Goal: Task Accomplishment & Management: Use online tool/utility

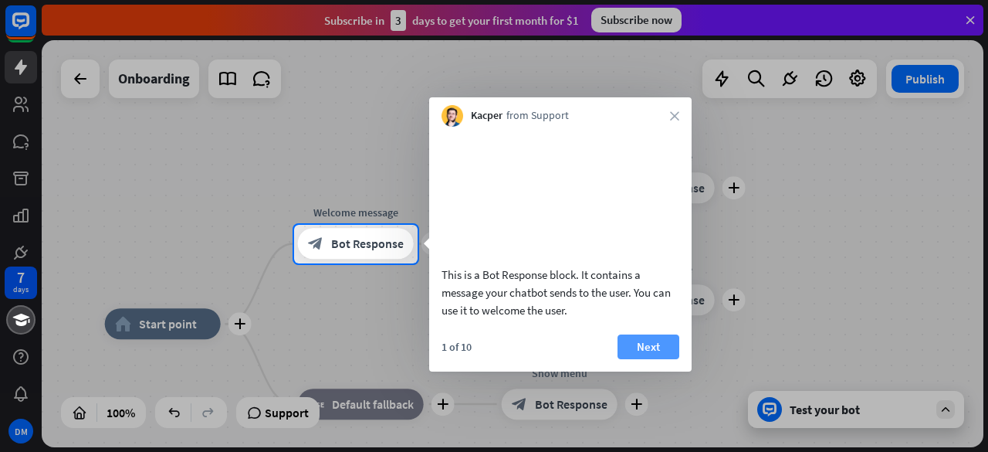
click at [639, 359] on button "Next" at bounding box center [649, 346] width 62 height 25
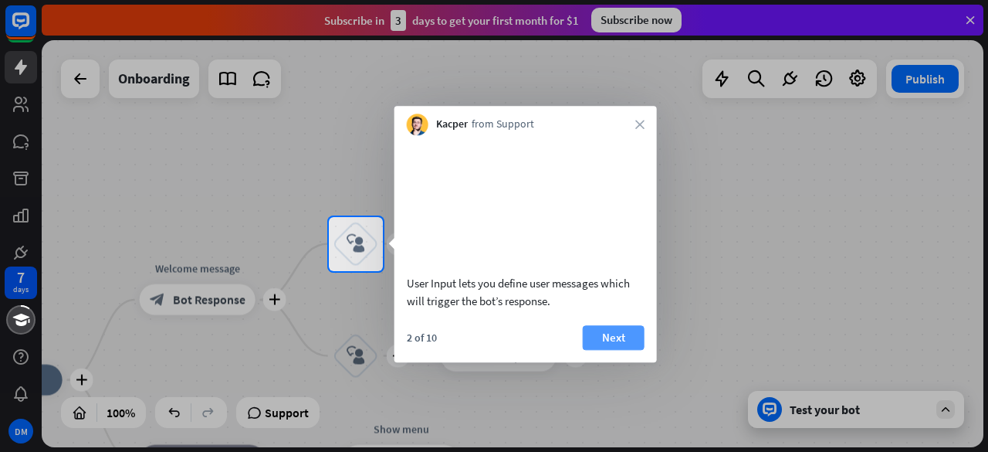
click at [601, 350] on button "Next" at bounding box center [614, 337] width 62 height 25
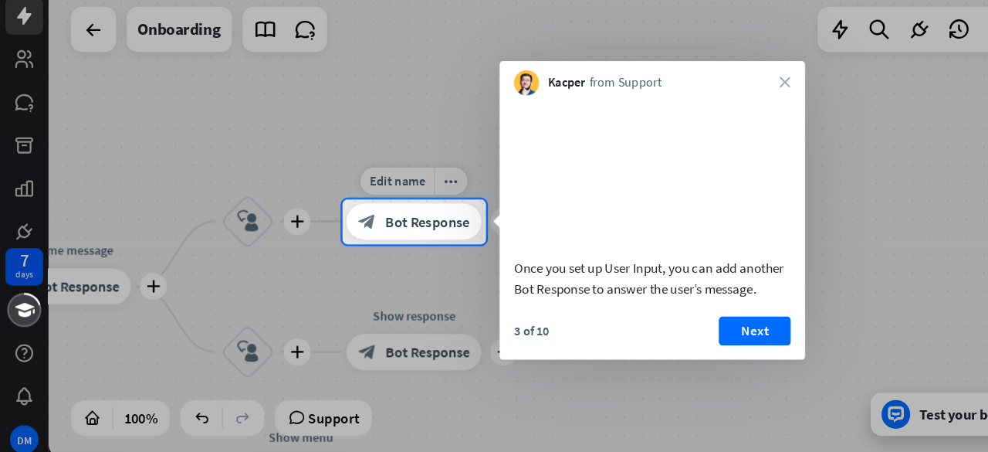
click at [367, 255] on div "block_bot_response Bot Response" at bounding box center [356, 244] width 116 height 31
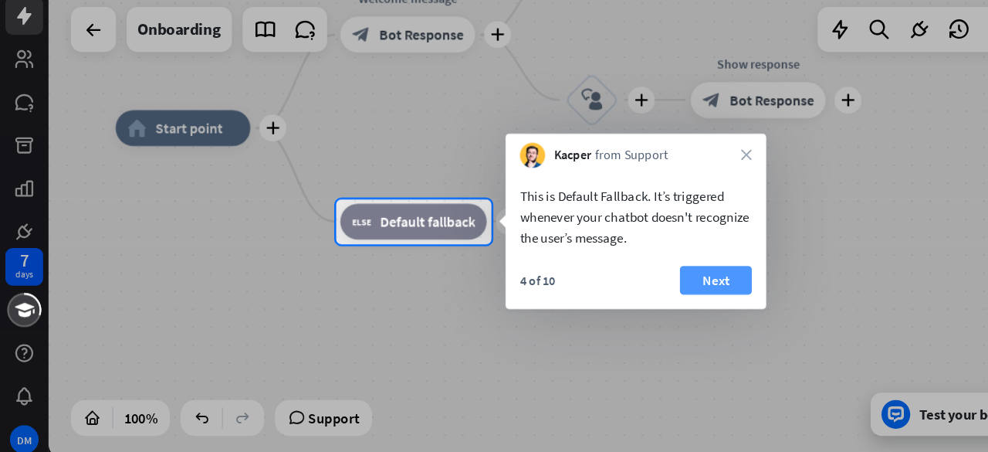
click at [605, 295] on button "Next" at bounding box center [616, 294] width 62 height 25
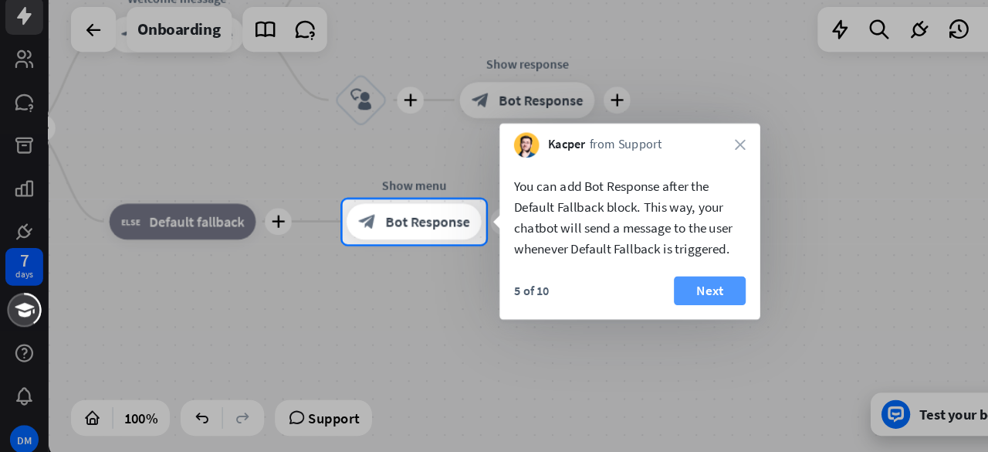
click at [602, 305] on button "Next" at bounding box center [610, 303] width 62 height 25
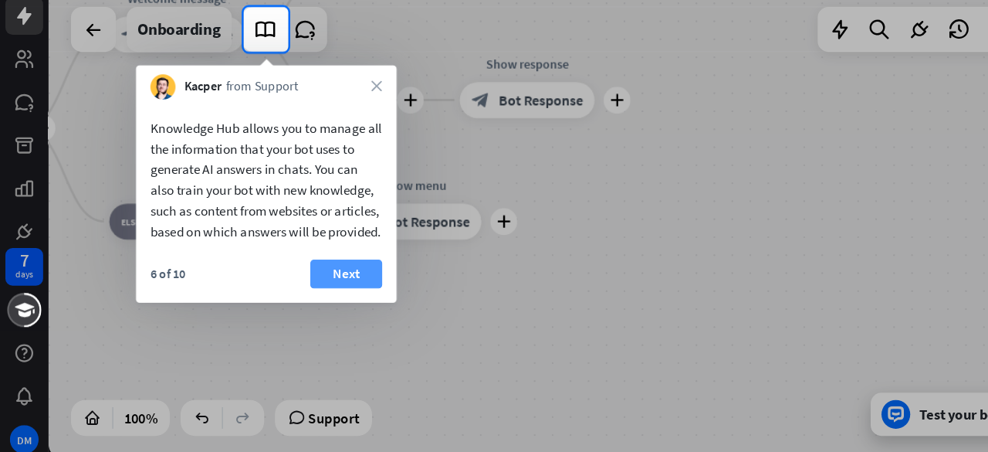
click at [287, 300] on button "Next" at bounding box center [297, 288] width 62 height 25
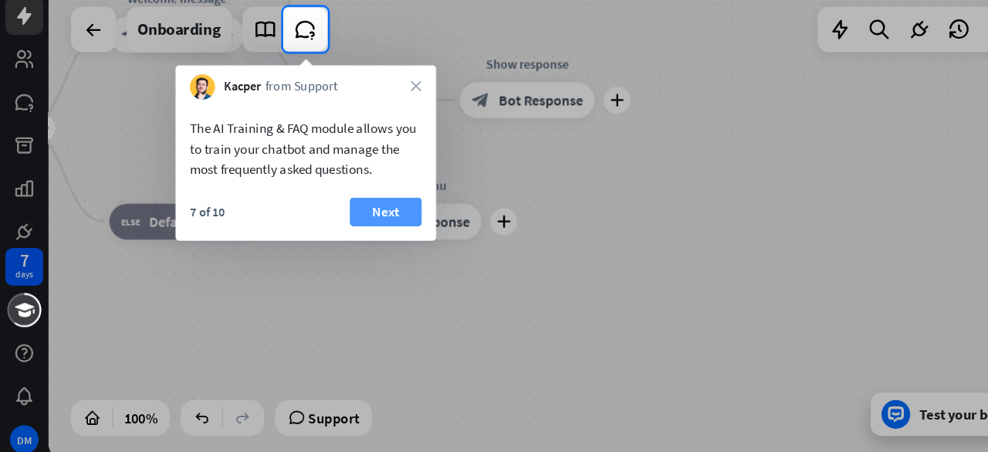
click at [327, 236] on button "Next" at bounding box center [331, 235] width 62 height 25
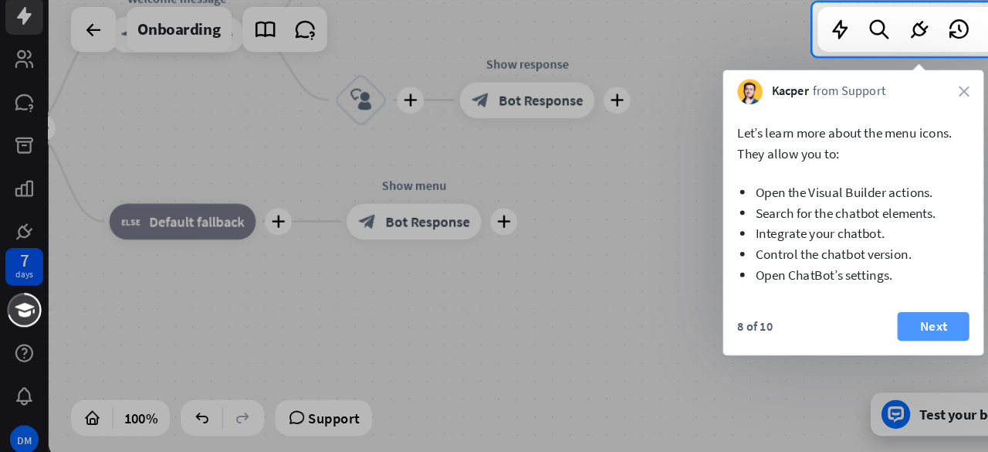
click at [790, 329] on button "Next" at bounding box center [802, 333] width 62 height 25
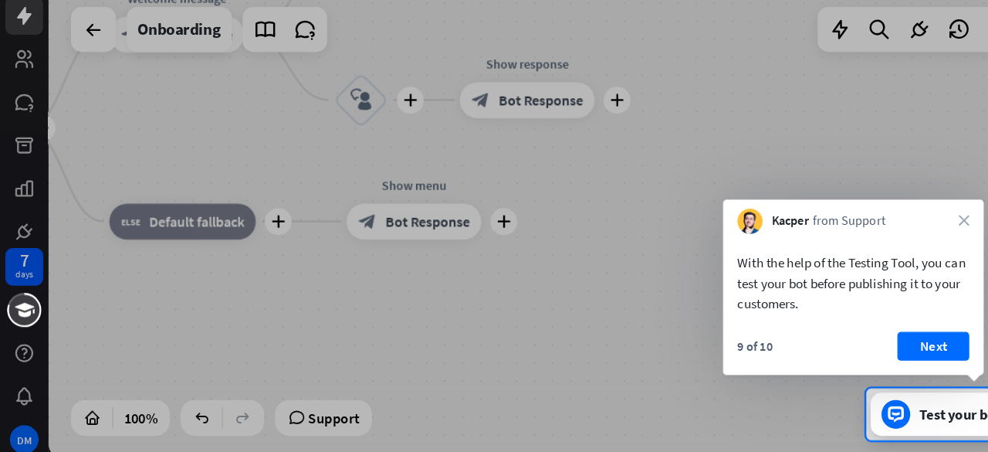
click at [790, 329] on div "With the help of the Testing Tool, you can test your bot before publishing it t…" at bounding box center [734, 292] width 224 height 76
click at [795, 344] on button "Next" at bounding box center [802, 350] width 62 height 25
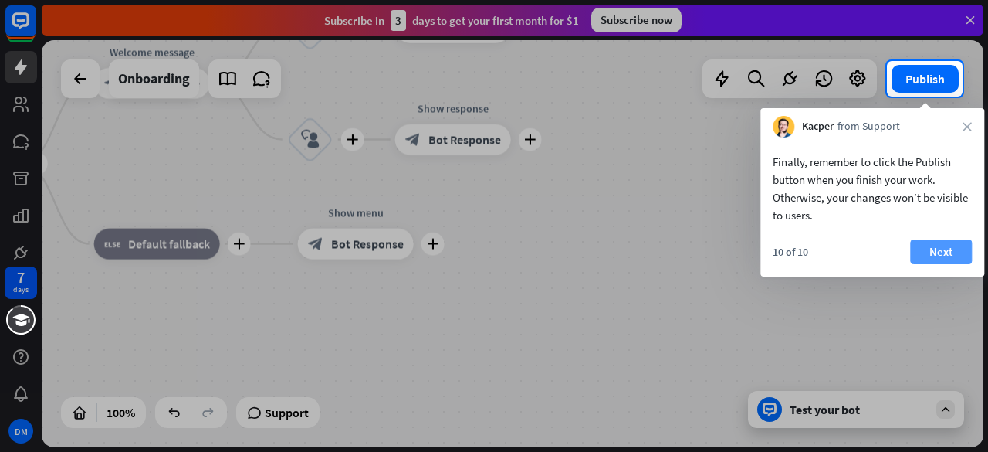
click at [936, 256] on button "Next" at bounding box center [941, 251] width 62 height 25
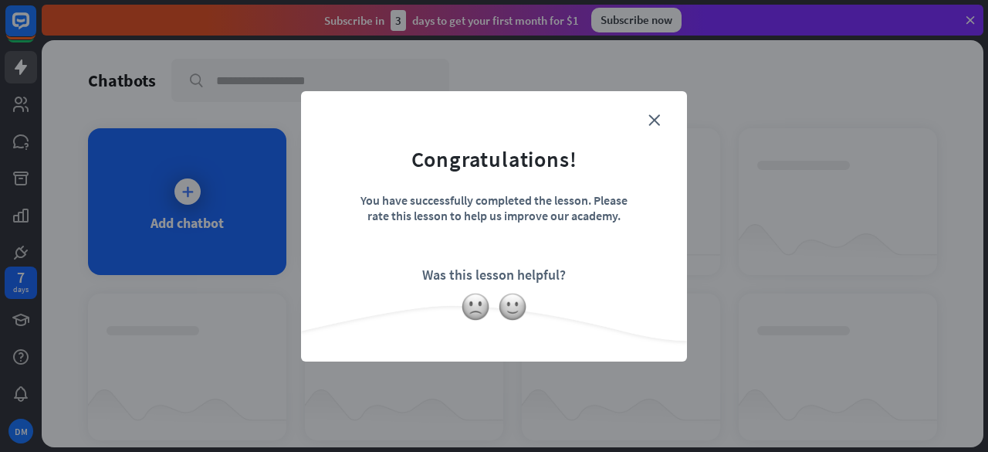
click at [656, 127] on form "Congratulations! You have successfully completed the lesson. Please rate this l…" at bounding box center [493, 202] width 347 height 185
click at [656, 124] on icon "close" at bounding box center [655, 120] width 12 height 12
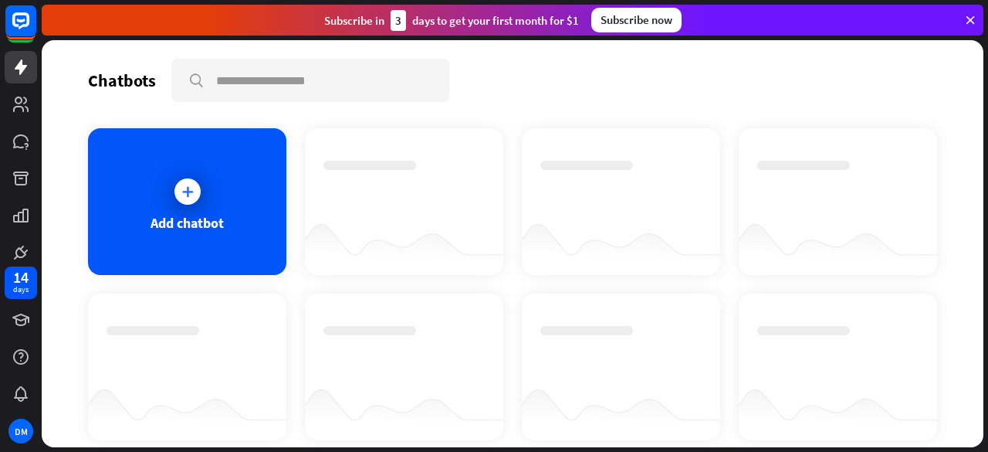
click at [236, 213] on div "Add chatbot" at bounding box center [187, 201] width 198 height 147
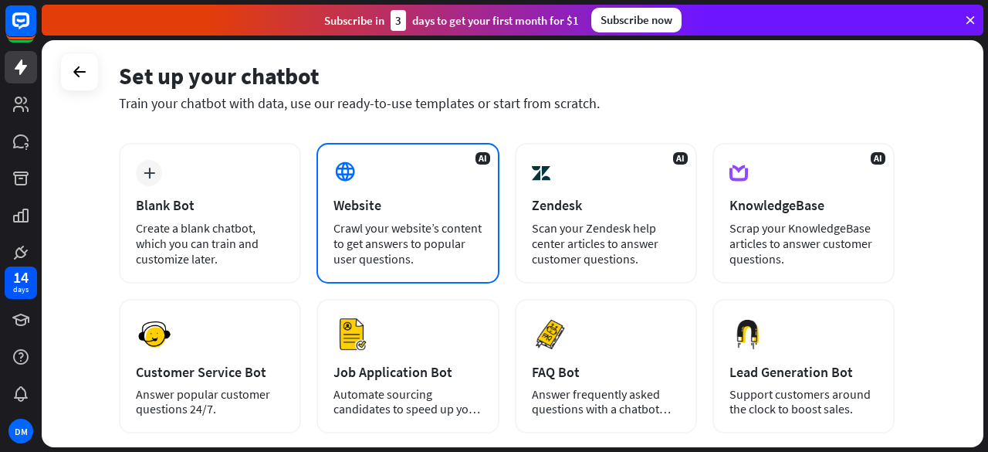
scroll to position [59, 0]
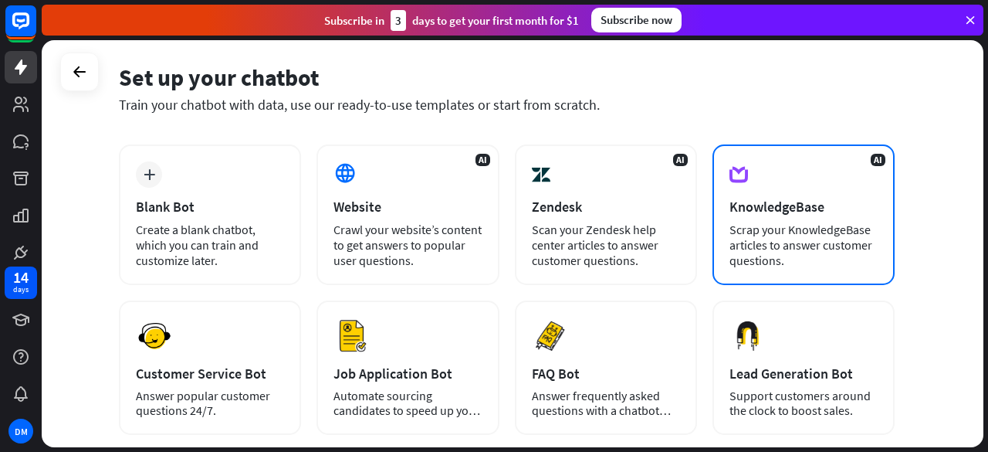
click at [757, 247] on div "Scrap your KnowledgeBase articles to answer customer questions." at bounding box center [804, 245] width 148 height 46
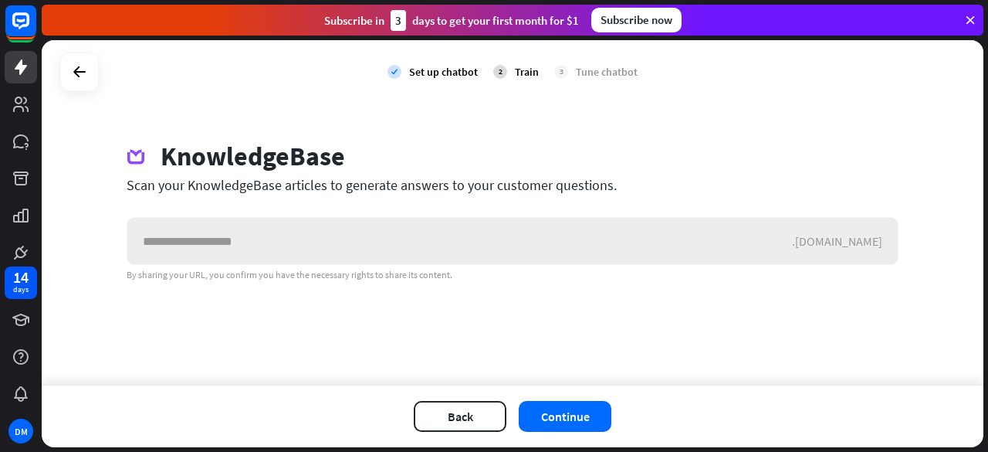
click at [340, 224] on input "text" at bounding box center [459, 241] width 665 height 46
click at [544, 419] on button "Continue" at bounding box center [565, 416] width 93 height 31
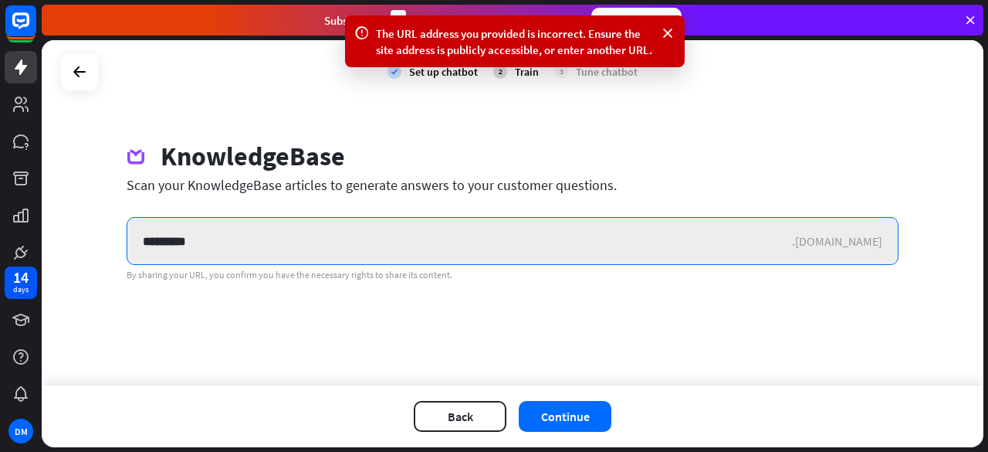
click at [547, 249] on input "*********" at bounding box center [459, 241] width 665 height 46
type input "*"
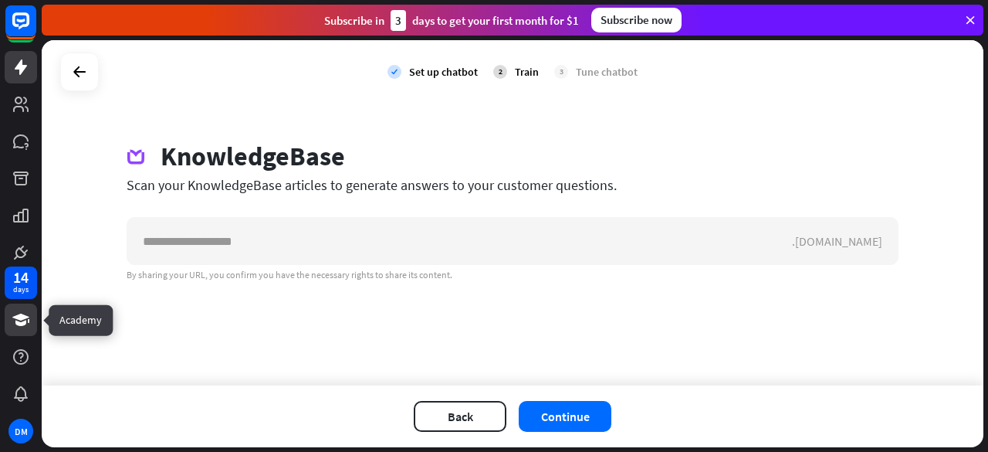
click at [25, 327] on icon at bounding box center [21, 319] width 19 height 19
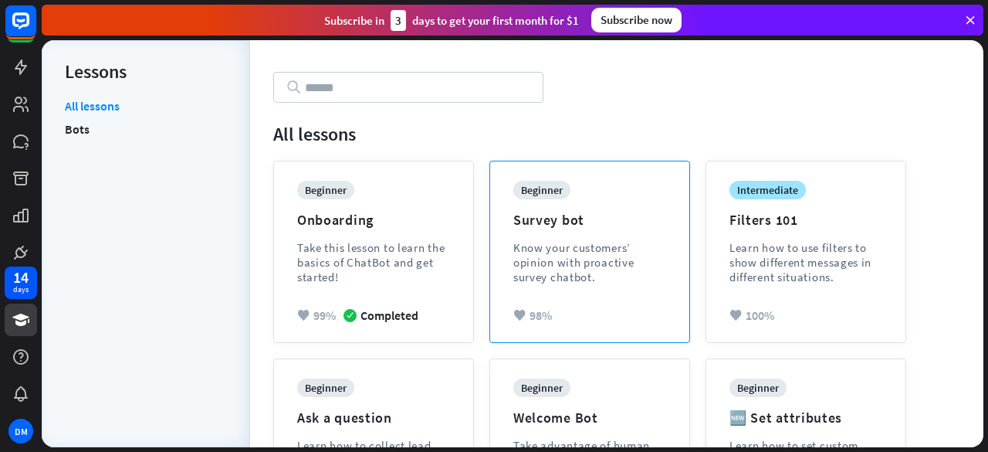
scroll to position [95, 0]
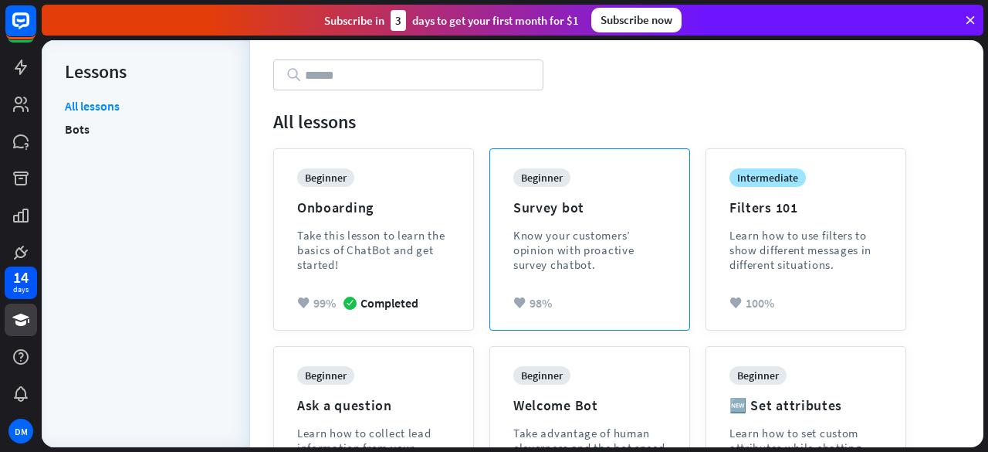
click at [565, 274] on div "beginner Survey bot Know your customers’ opinion with proactive survey chatbot." at bounding box center [589, 231] width 153 height 127
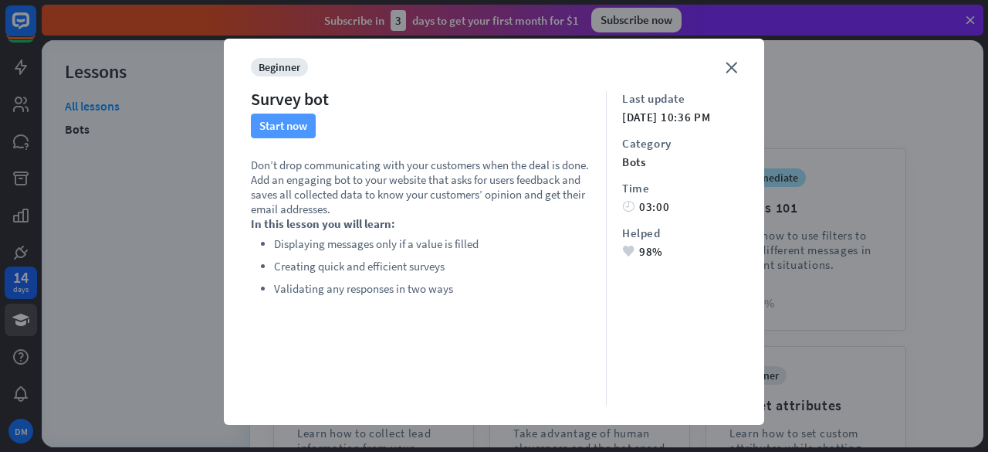
click at [286, 126] on button "Start now" at bounding box center [283, 126] width 65 height 25
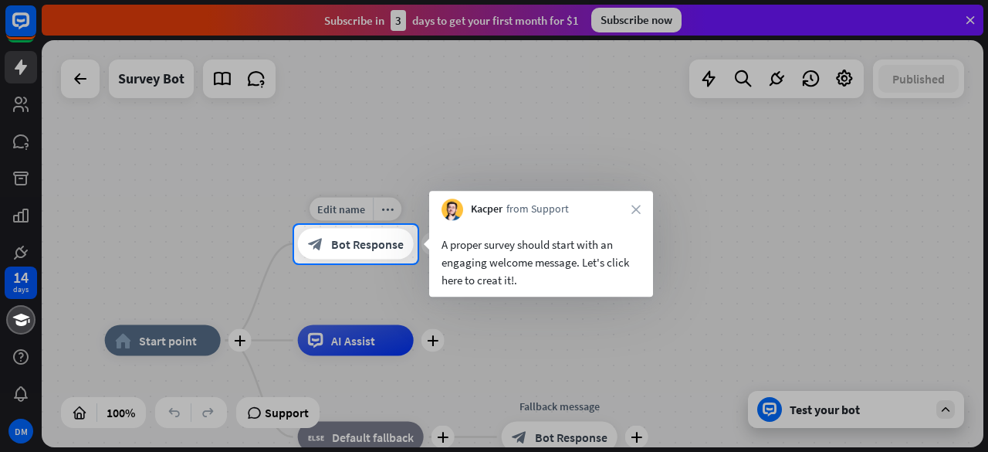
click at [365, 246] on span "Bot Response" at bounding box center [367, 243] width 73 height 15
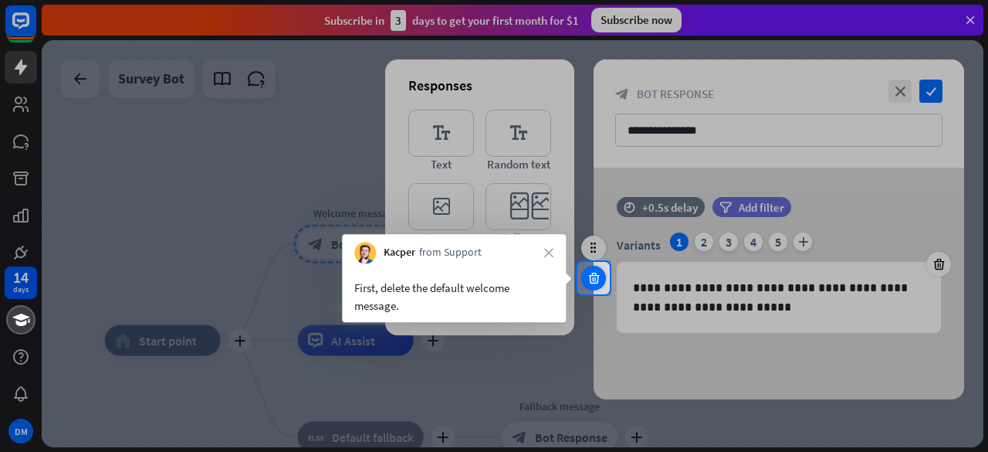
click at [584, 276] on div at bounding box center [593, 278] width 25 height 25
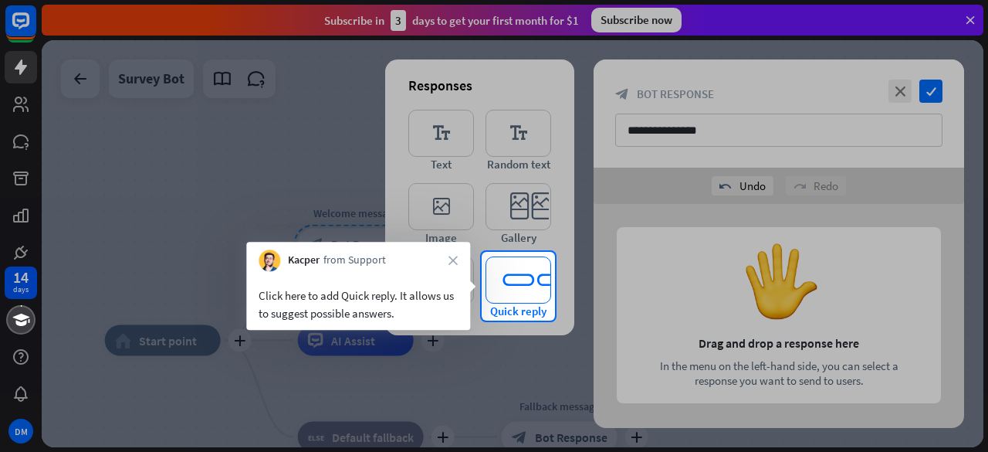
click at [531, 274] on icon "editor_quick_replies" at bounding box center [519, 279] width 66 height 47
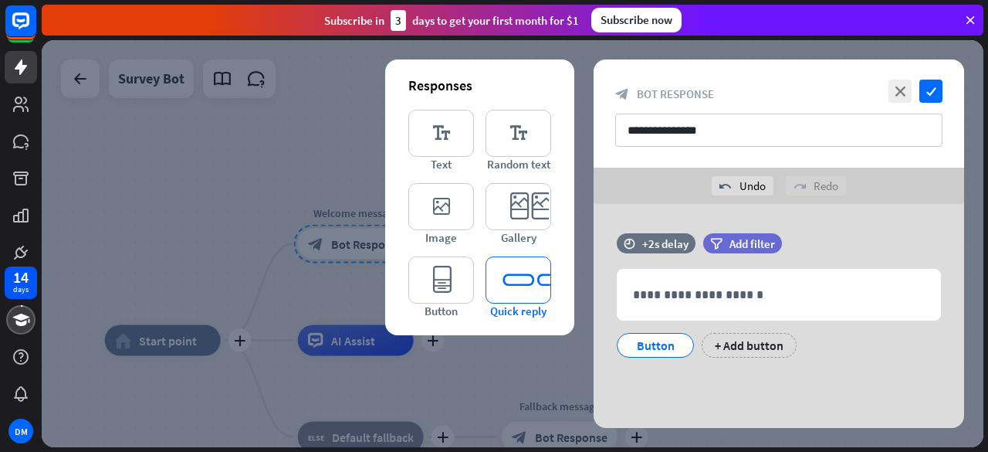
scroll to position [7, 0]
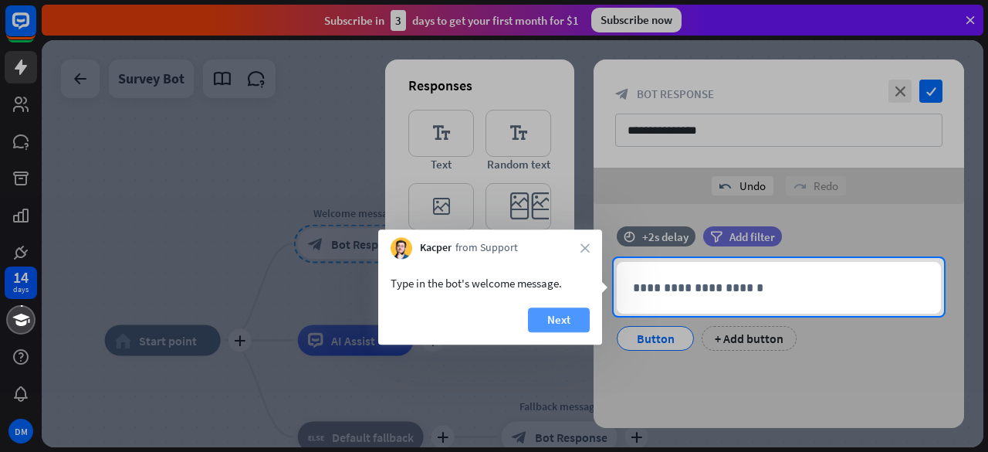
click at [553, 320] on button "Next" at bounding box center [559, 319] width 62 height 25
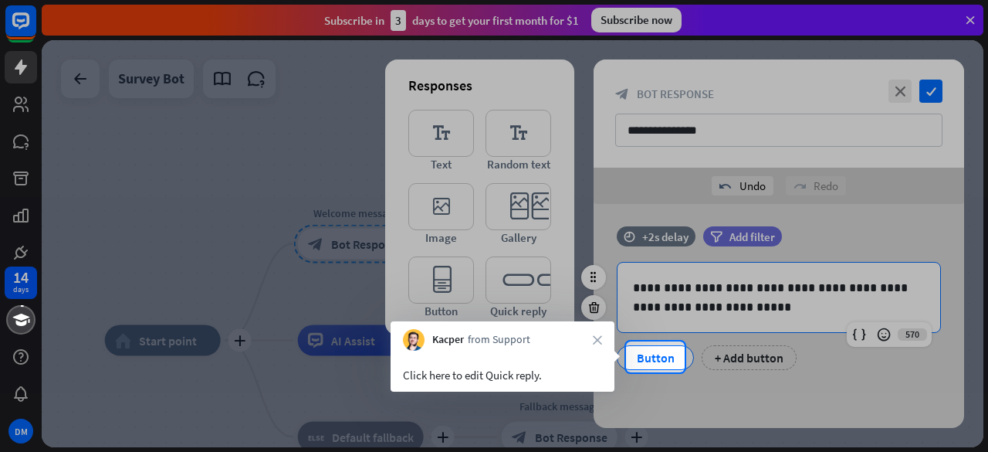
click at [642, 361] on div "Button" at bounding box center [655, 357] width 51 height 23
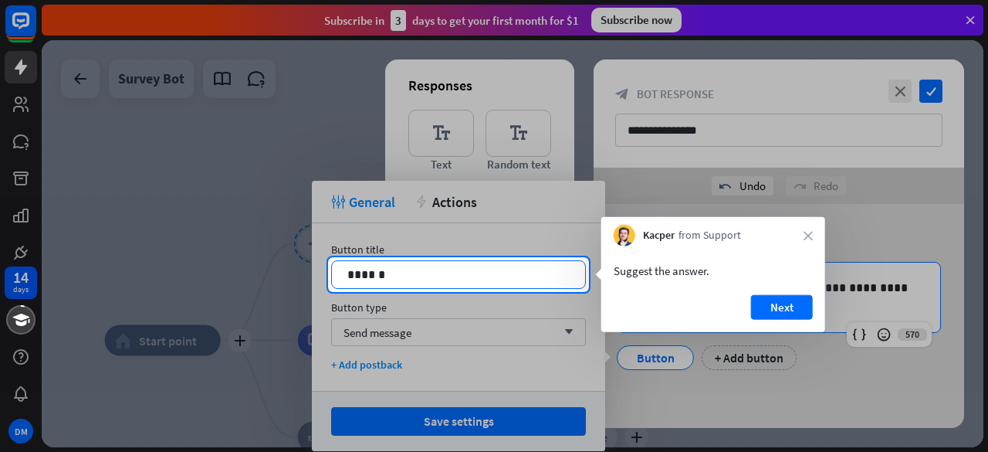
click at [517, 276] on p "******" at bounding box center [458, 274] width 223 height 19
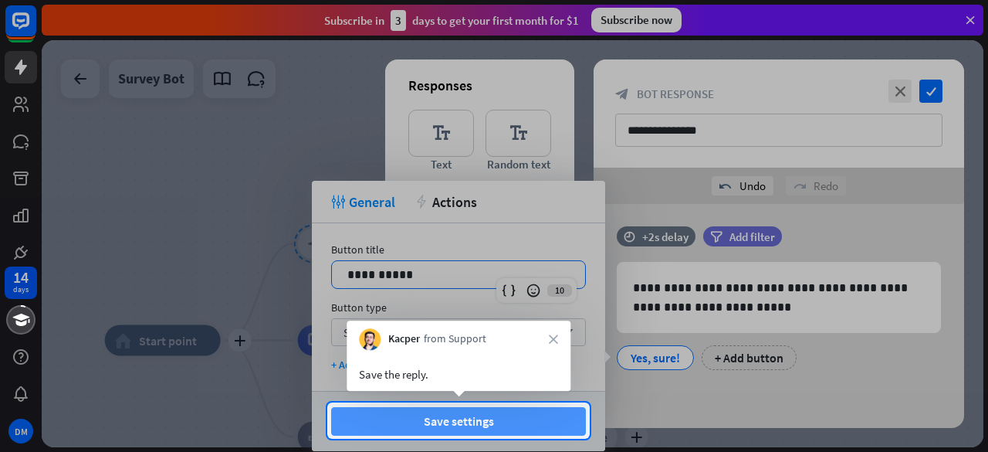
click at [510, 412] on button "Save settings" at bounding box center [458, 421] width 255 height 29
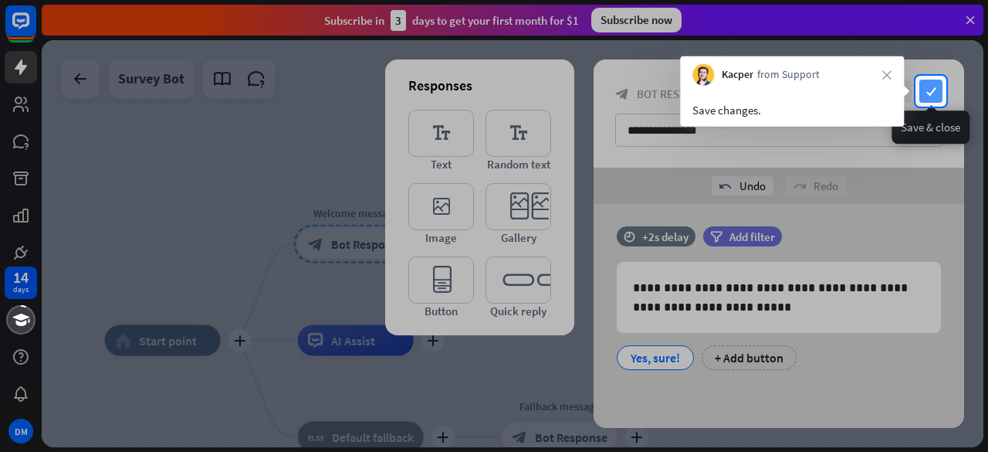
click at [924, 94] on icon "check" at bounding box center [931, 91] width 23 height 23
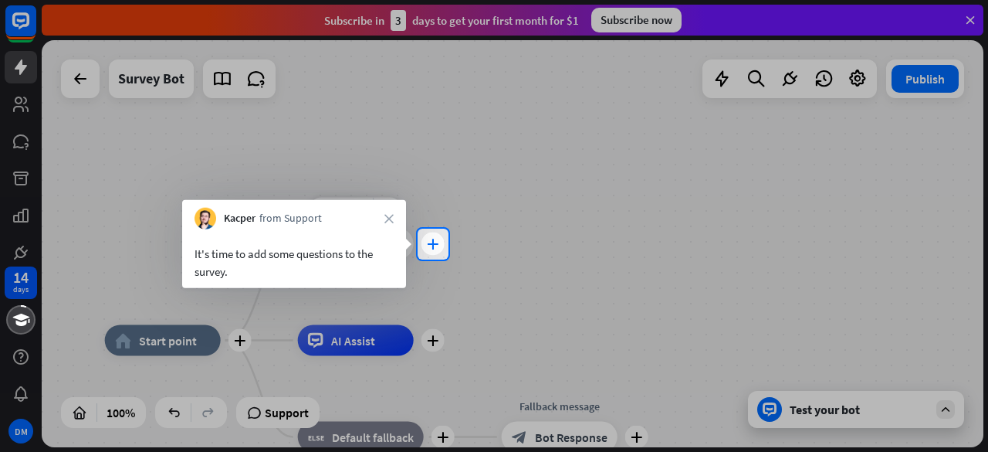
click at [428, 251] on div "plus" at bounding box center [433, 243] width 23 height 23
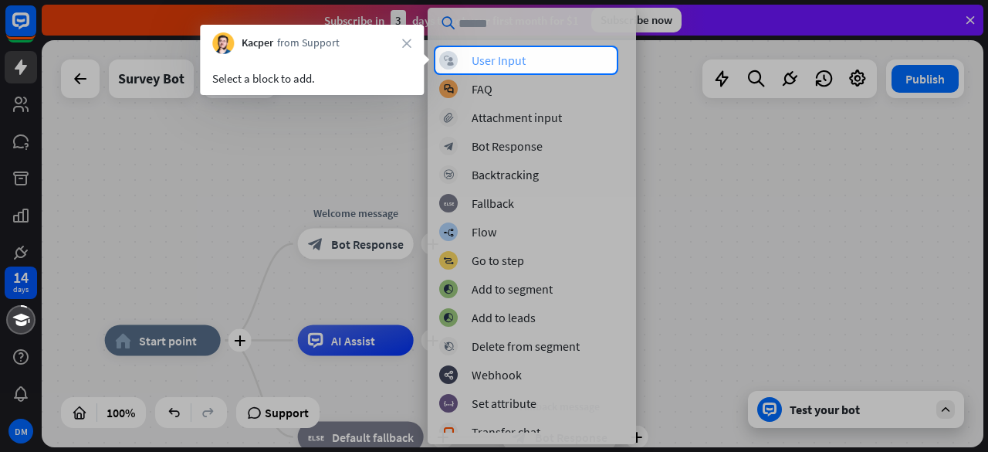
click at [480, 66] on div "User Input" at bounding box center [499, 60] width 54 height 15
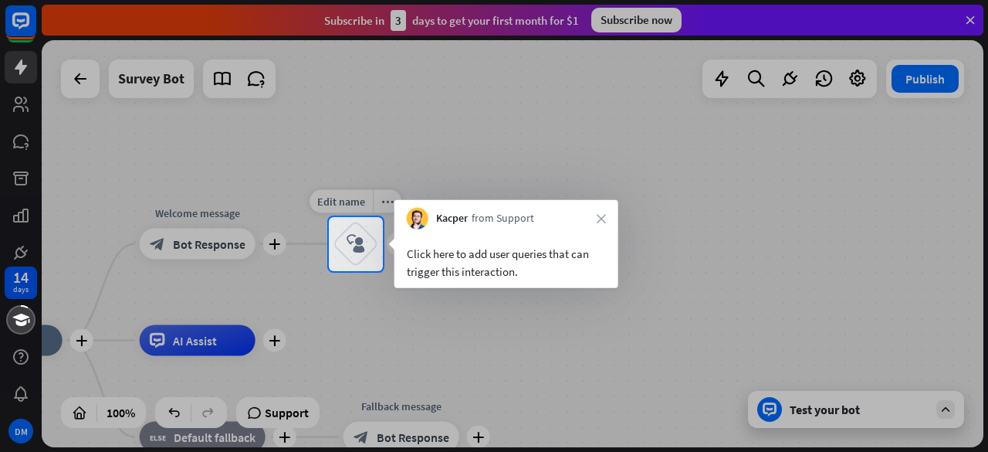
click at [364, 248] on icon "block_user_input" at bounding box center [356, 244] width 19 height 19
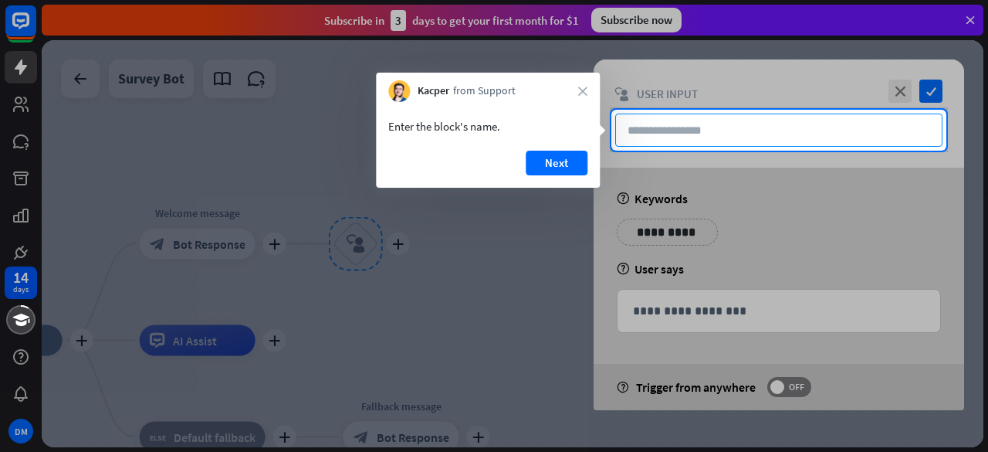
click at [650, 129] on input "text" at bounding box center [778, 130] width 327 height 33
type input "**"
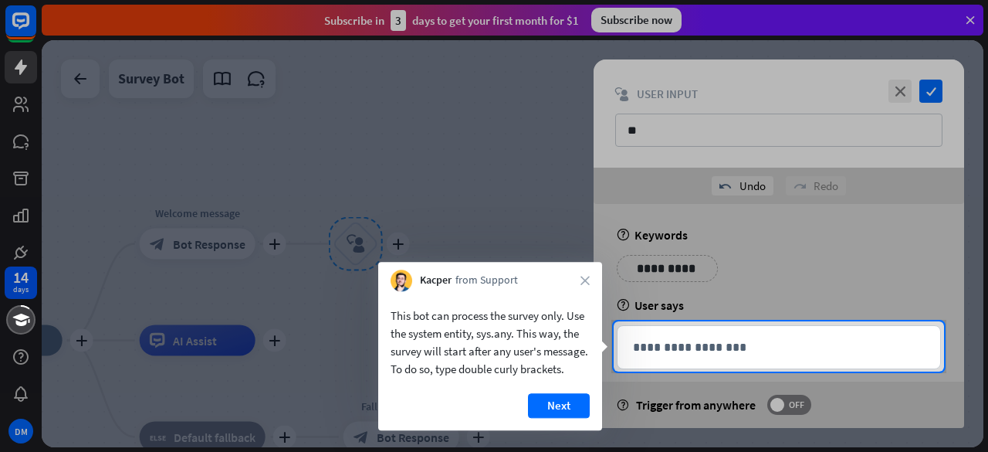
click at [615, 343] on div "**********" at bounding box center [779, 325] width 371 height 242
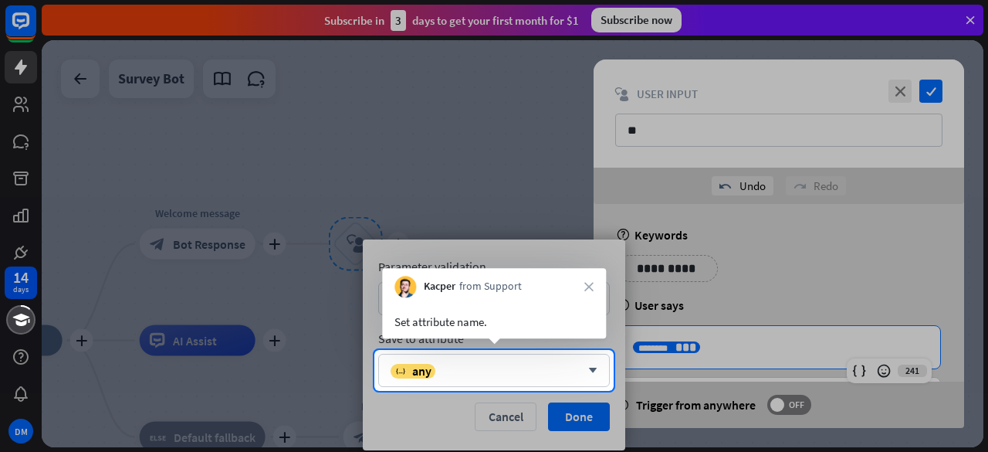
click at [585, 415] on div at bounding box center [494, 421] width 988 height 61
click at [584, 373] on icon "arrow_down" at bounding box center [589, 370] width 17 height 9
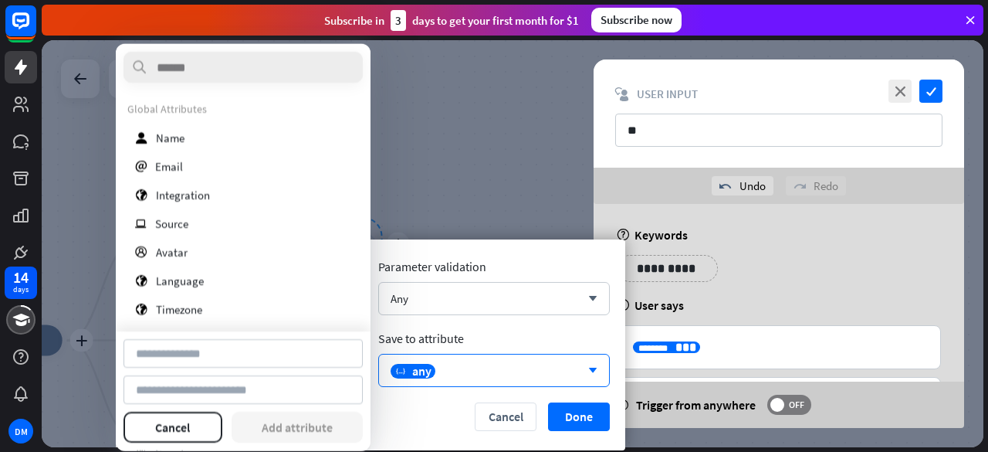
type input "**********"
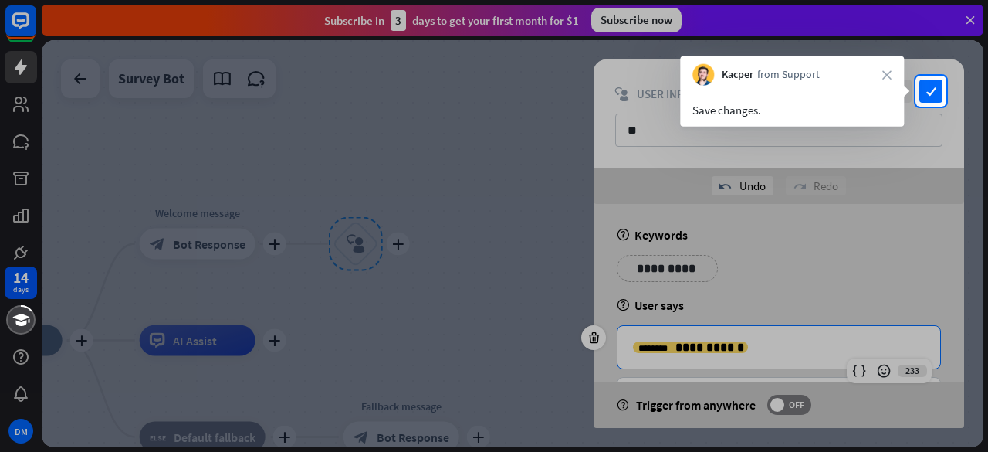
click at [757, 158] on div at bounding box center [494, 279] width 988 height 345
click at [927, 90] on icon "check" at bounding box center [931, 91] width 23 height 23
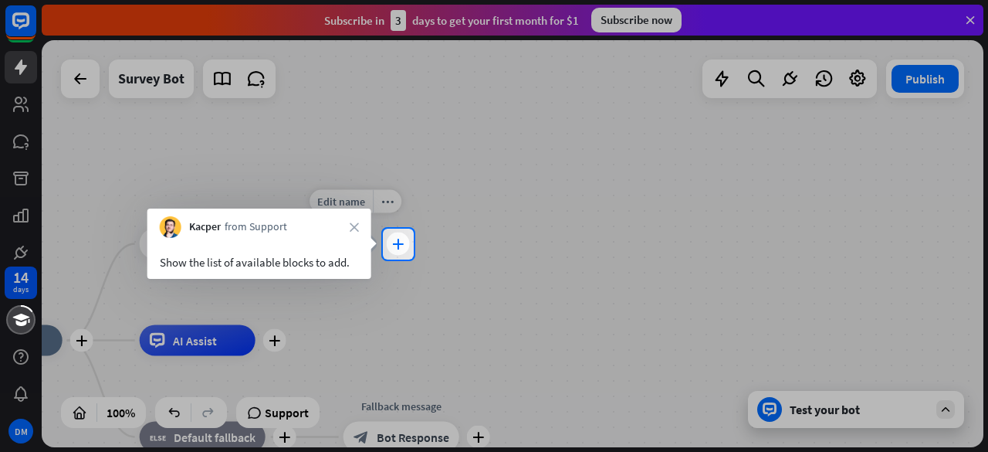
click at [390, 249] on div "plus" at bounding box center [398, 243] width 23 height 23
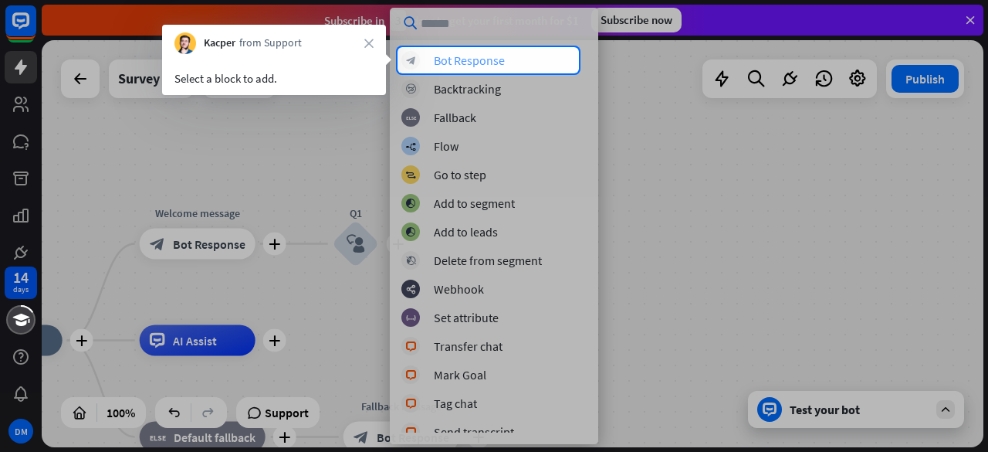
click at [485, 56] on div "Bot Response" at bounding box center [469, 60] width 71 height 15
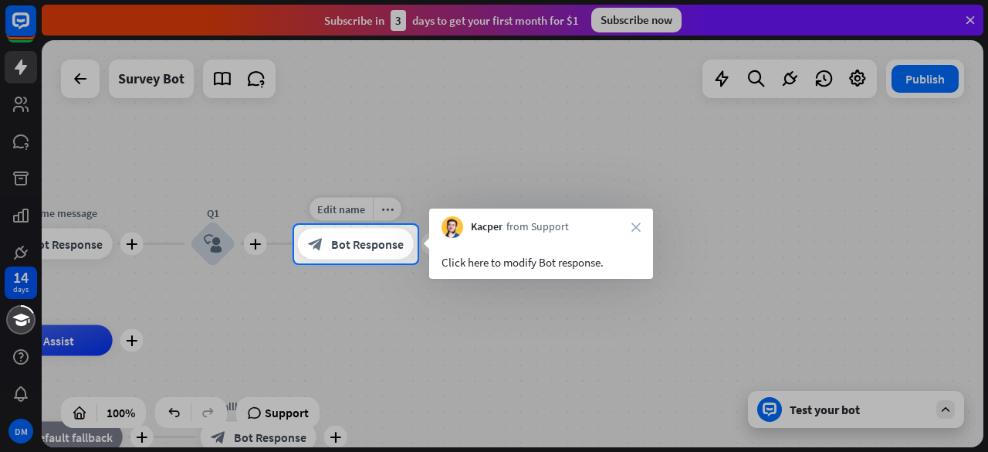
click at [377, 244] on span "Bot Response" at bounding box center [367, 243] width 73 height 15
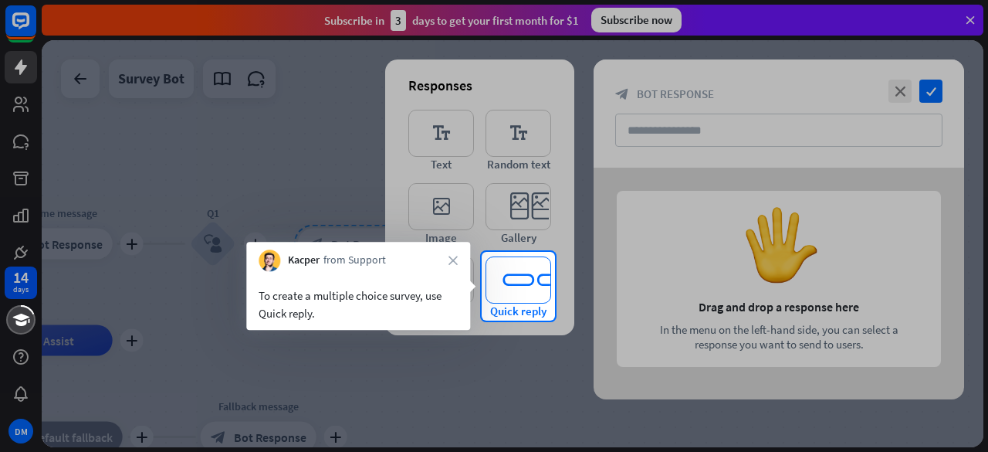
click at [516, 280] on icon "editor_quick_replies" at bounding box center [519, 279] width 66 height 47
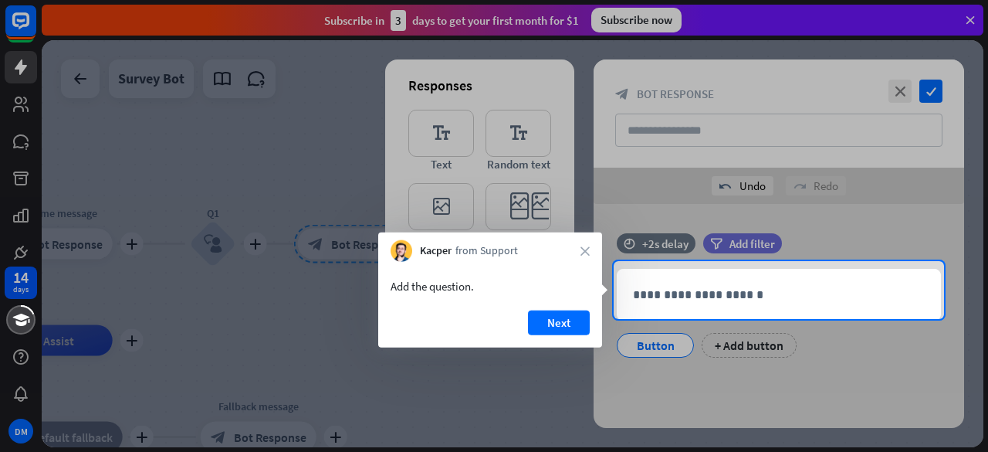
scroll to position [7, 0]
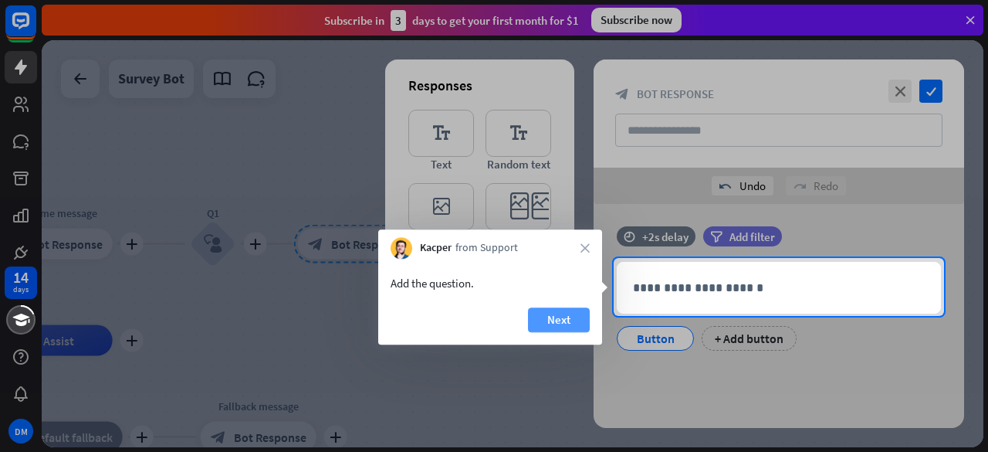
click at [562, 317] on button "Next" at bounding box center [559, 319] width 62 height 25
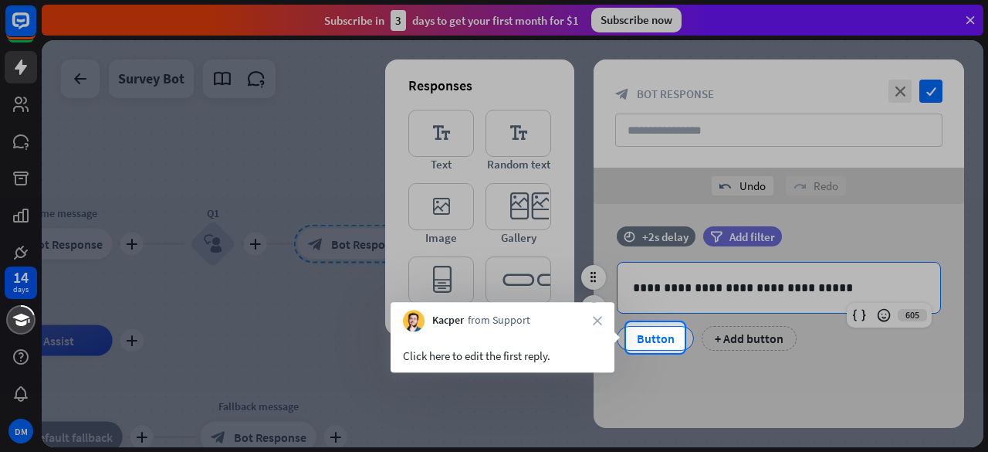
click at [653, 333] on div "Button" at bounding box center [655, 338] width 51 height 23
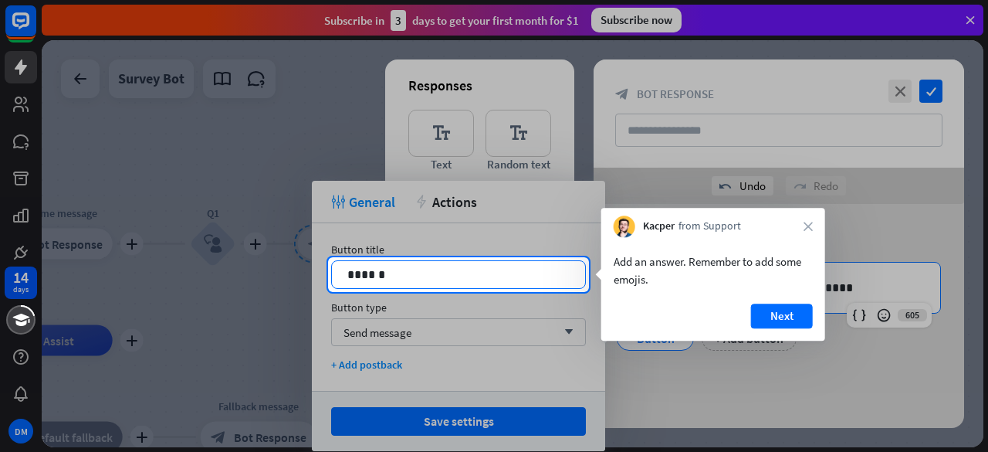
click at [578, 281] on div "******" at bounding box center [458, 274] width 253 height 27
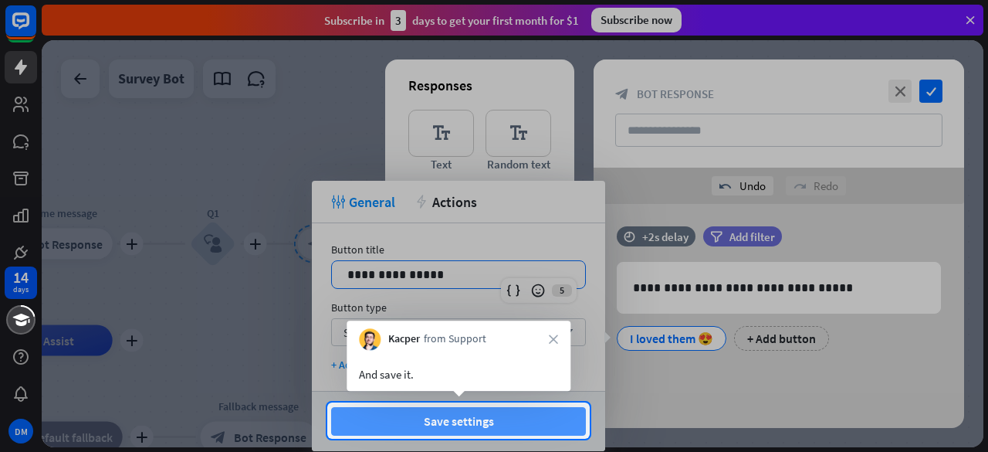
click at [544, 426] on button "Save settings" at bounding box center [458, 421] width 255 height 29
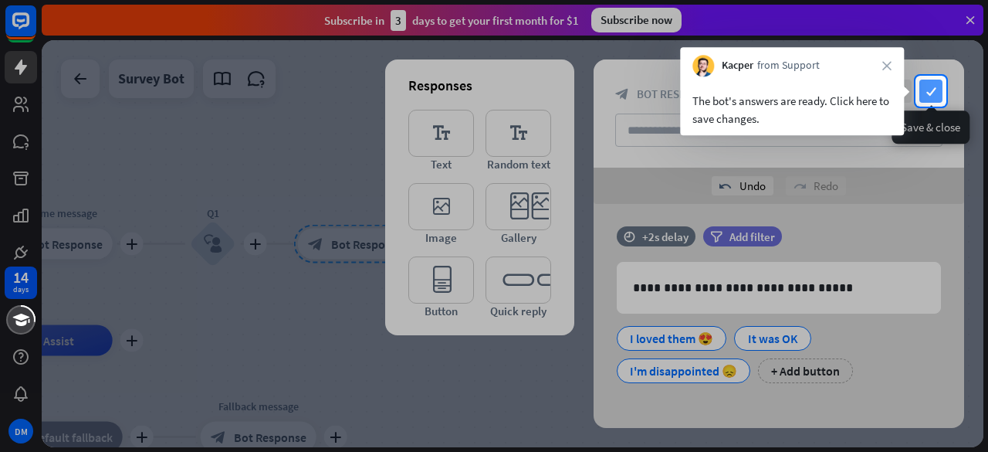
click at [930, 91] on icon "check" at bounding box center [931, 91] width 23 height 23
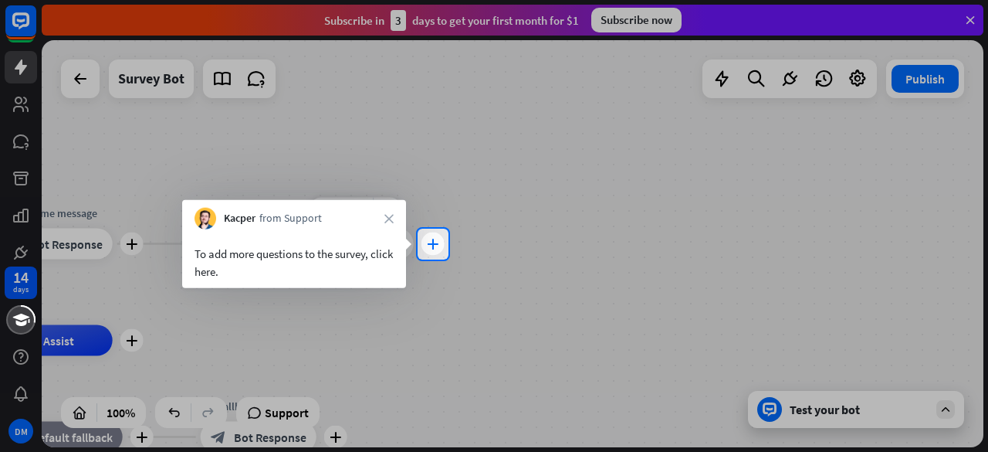
click at [429, 248] on icon "plus" at bounding box center [433, 244] width 12 height 11
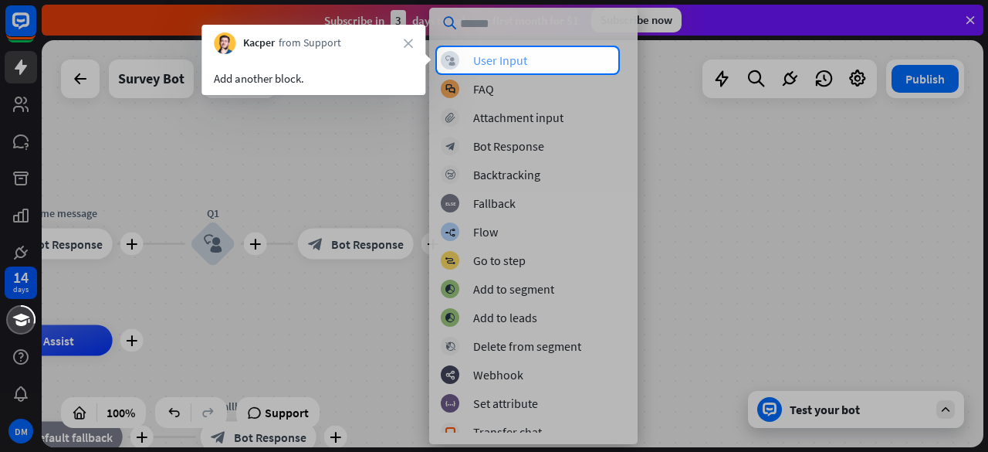
click at [534, 66] on div "block_user_input User Input" at bounding box center [533, 60] width 185 height 19
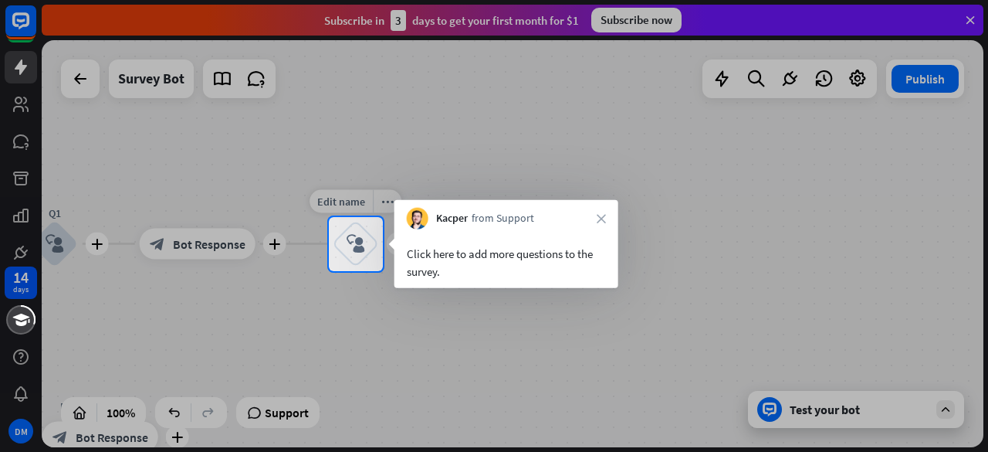
click at [355, 243] on icon "block_user_input" at bounding box center [356, 244] width 19 height 19
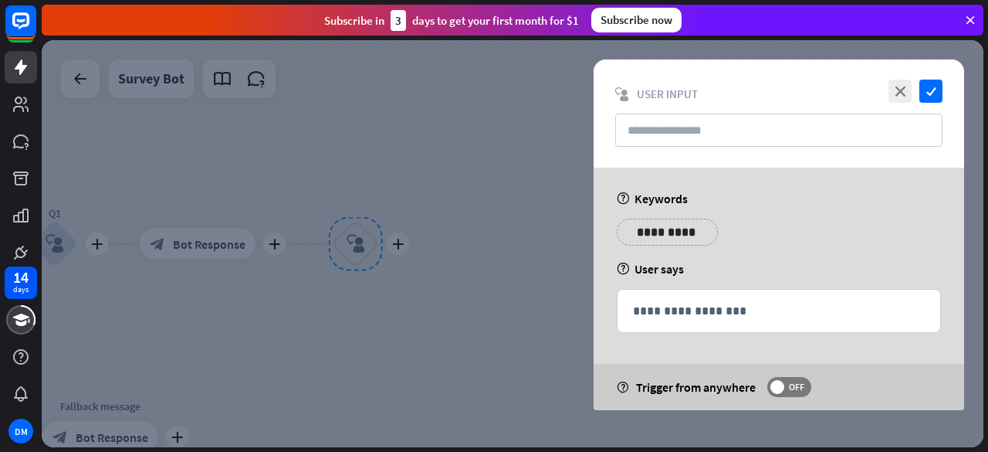
type input "**"
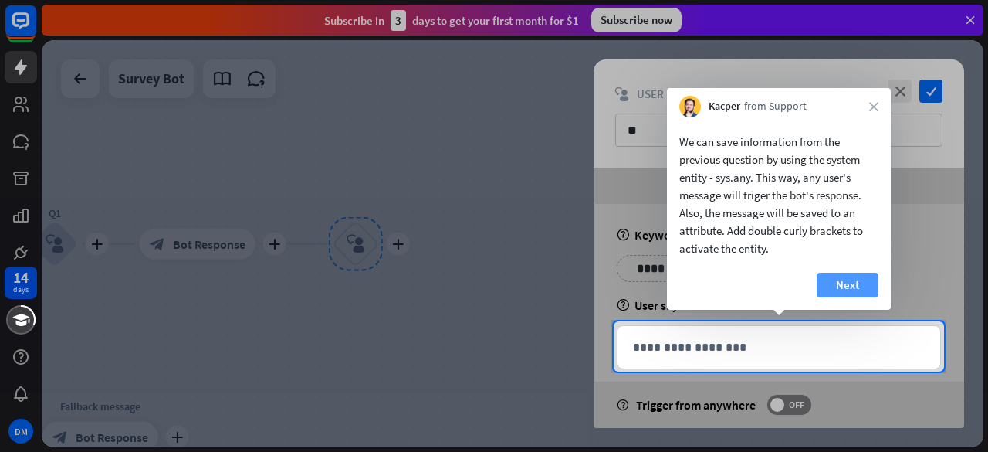
click at [823, 285] on button "Next" at bounding box center [848, 285] width 62 height 25
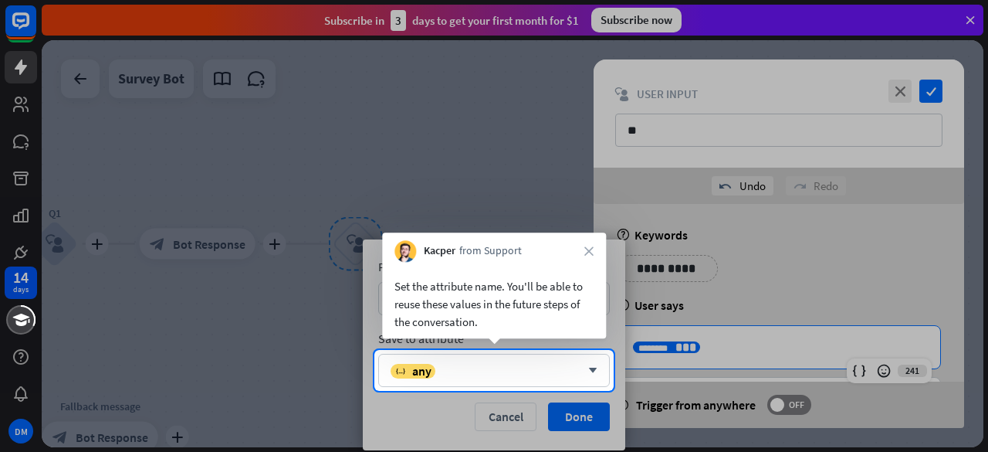
click at [561, 413] on div at bounding box center [494, 421] width 988 height 61
click at [561, 389] on div "Parameter validation Any arrow_down Save to attribute variable any arrow_down C…" at bounding box center [494, 344] width 263 height 211
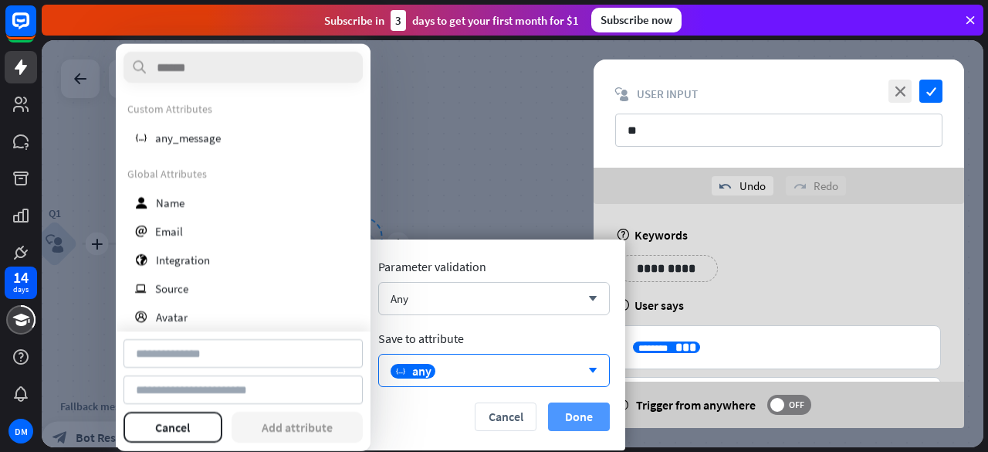
click at [562, 412] on button "Done" at bounding box center [579, 416] width 62 height 29
type input "*********"
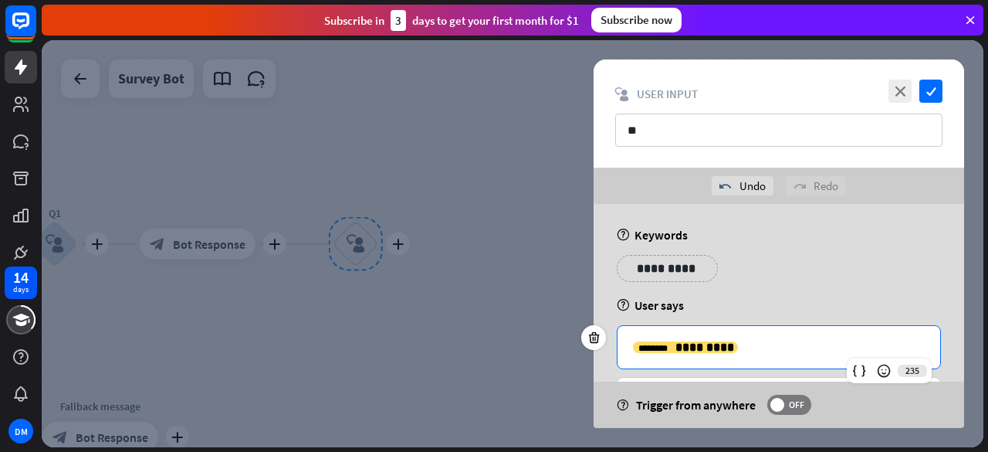
click at [303, 193] on div "14 days DM close Product Help First steps Get started with ChatBot Help Center …" at bounding box center [494, 226] width 988 height 452
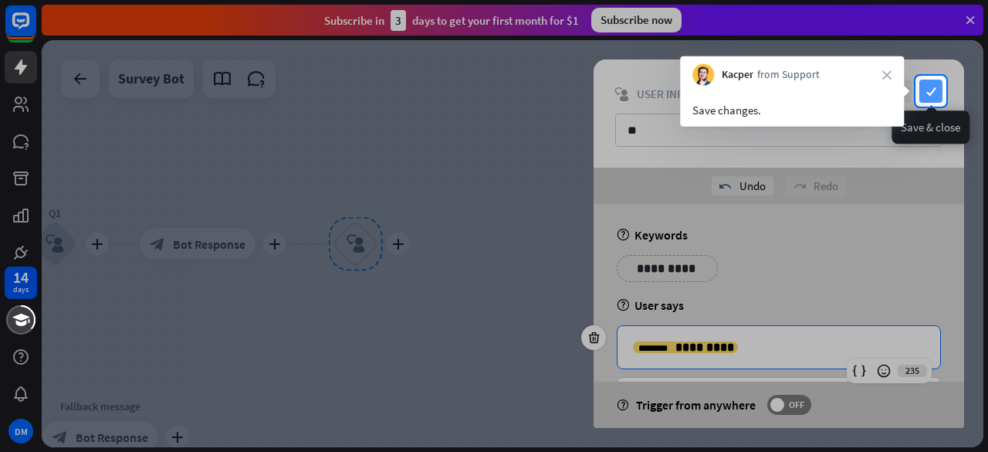
click at [926, 96] on icon "check" at bounding box center [931, 91] width 23 height 23
